Goal: Find specific page/section: Find specific page/section

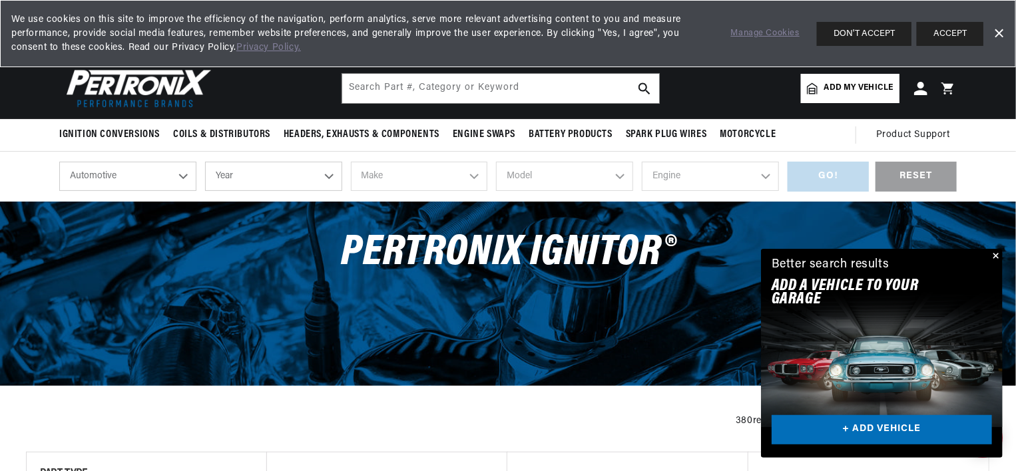
scroll to position [0, 403]
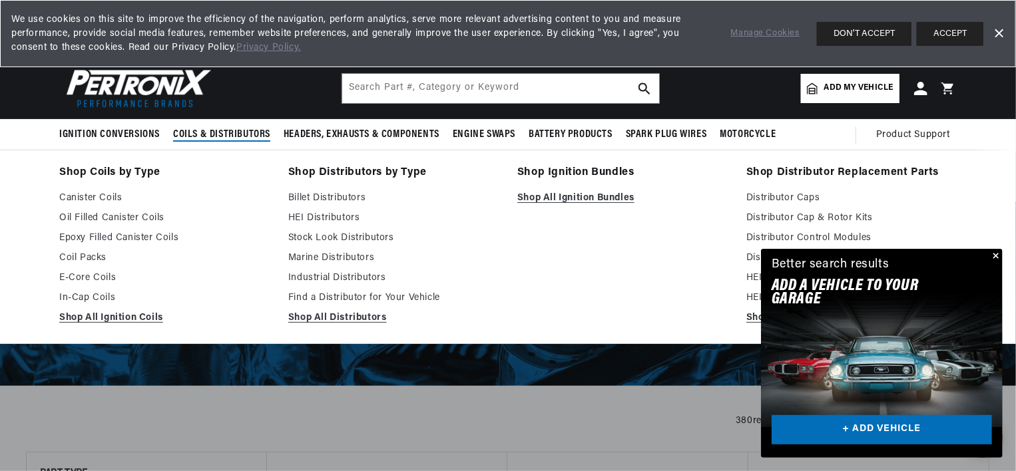
click at [216, 138] on span "Coils & Distributors" at bounding box center [221, 135] width 97 height 14
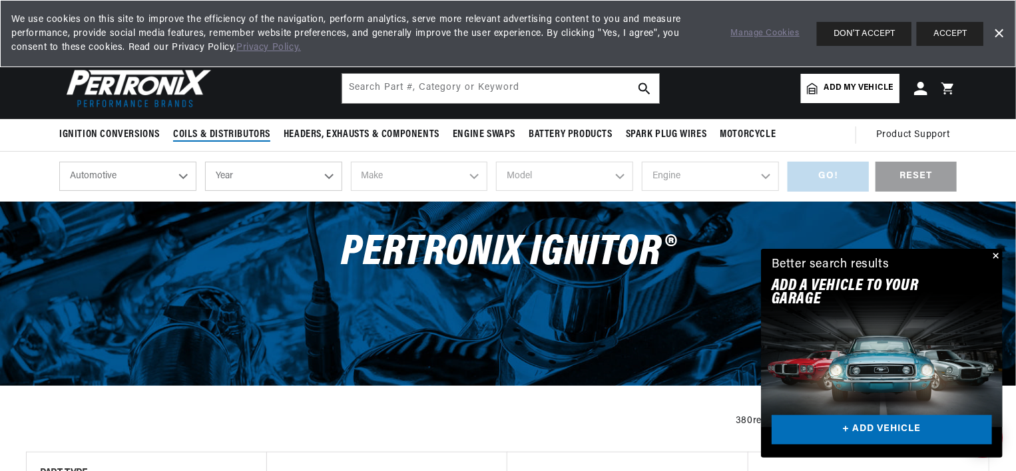
scroll to position [0, 0]
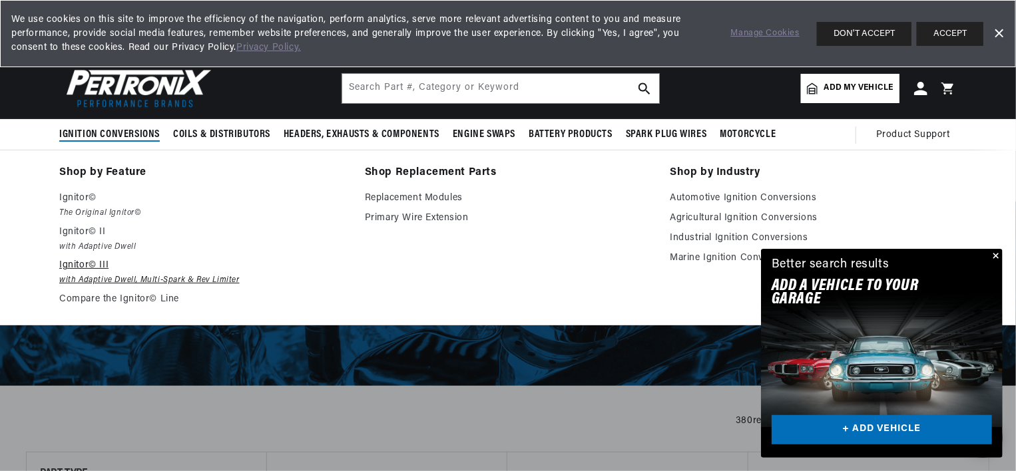
click at [90, 261] on p "Ignitor© III" at bounding box center [202, 266] width 287 height 16
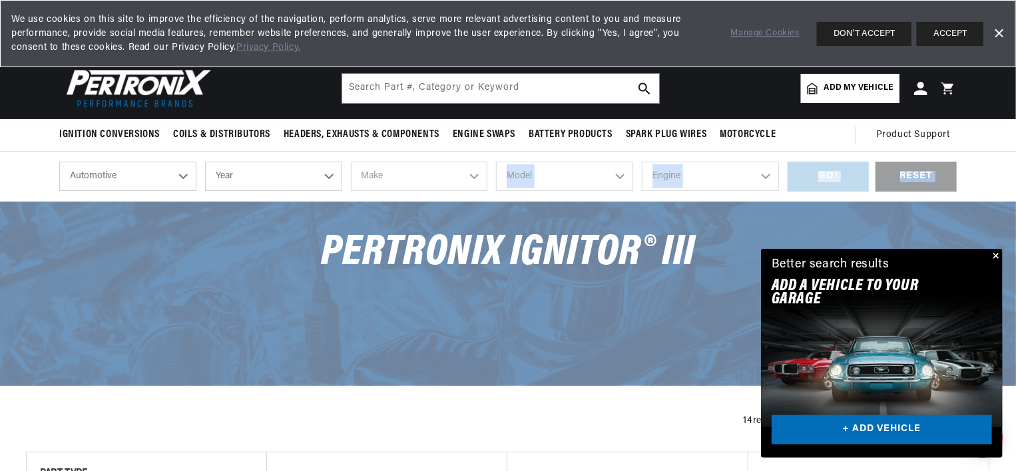
drag, startPoint x: 317, startPoint y: 226, endPoint x: 619, endPoint y: 201, distance: 303.1
click at [619, 201] on section "shop by vehicle What are you working on? Automotive Agricultural Industrial Mar…" at bounding box center [508, 268] width 1016 height 233
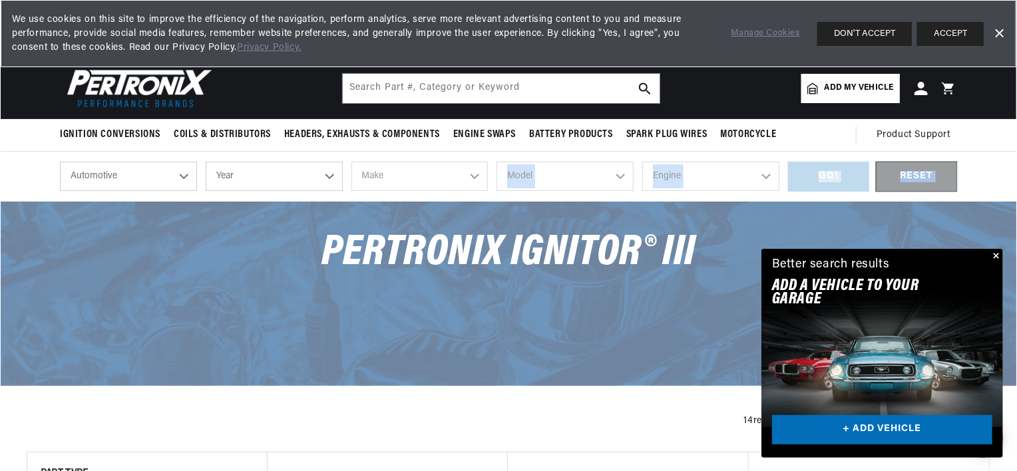
scroll to position [0, 403]
